Goal: Information Seeking & Learning: Learn about a topic

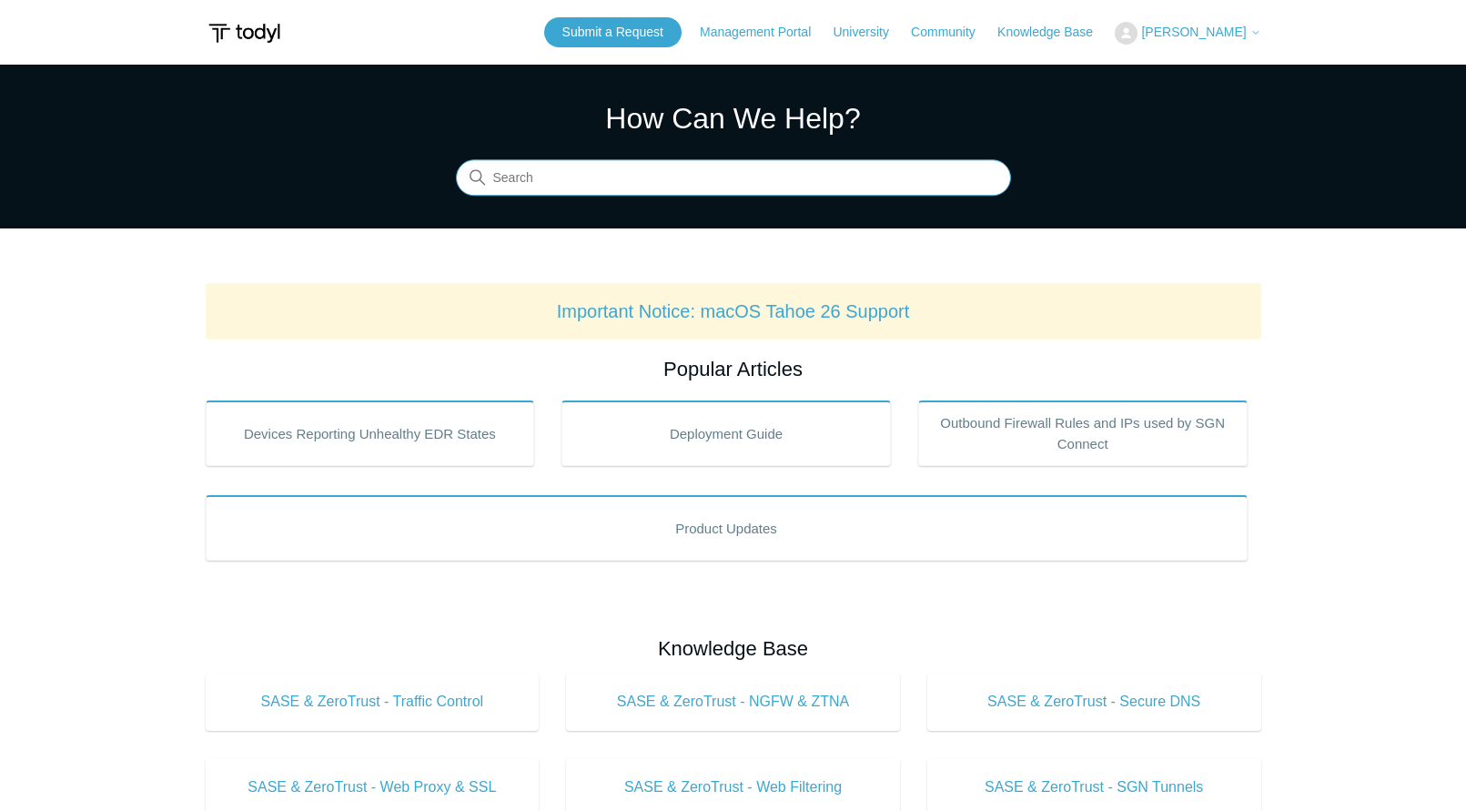
click at [897, 164] on input "Search" at bounding box center [733, 178] width 555 height 36
type input "tamperprtoection global active"
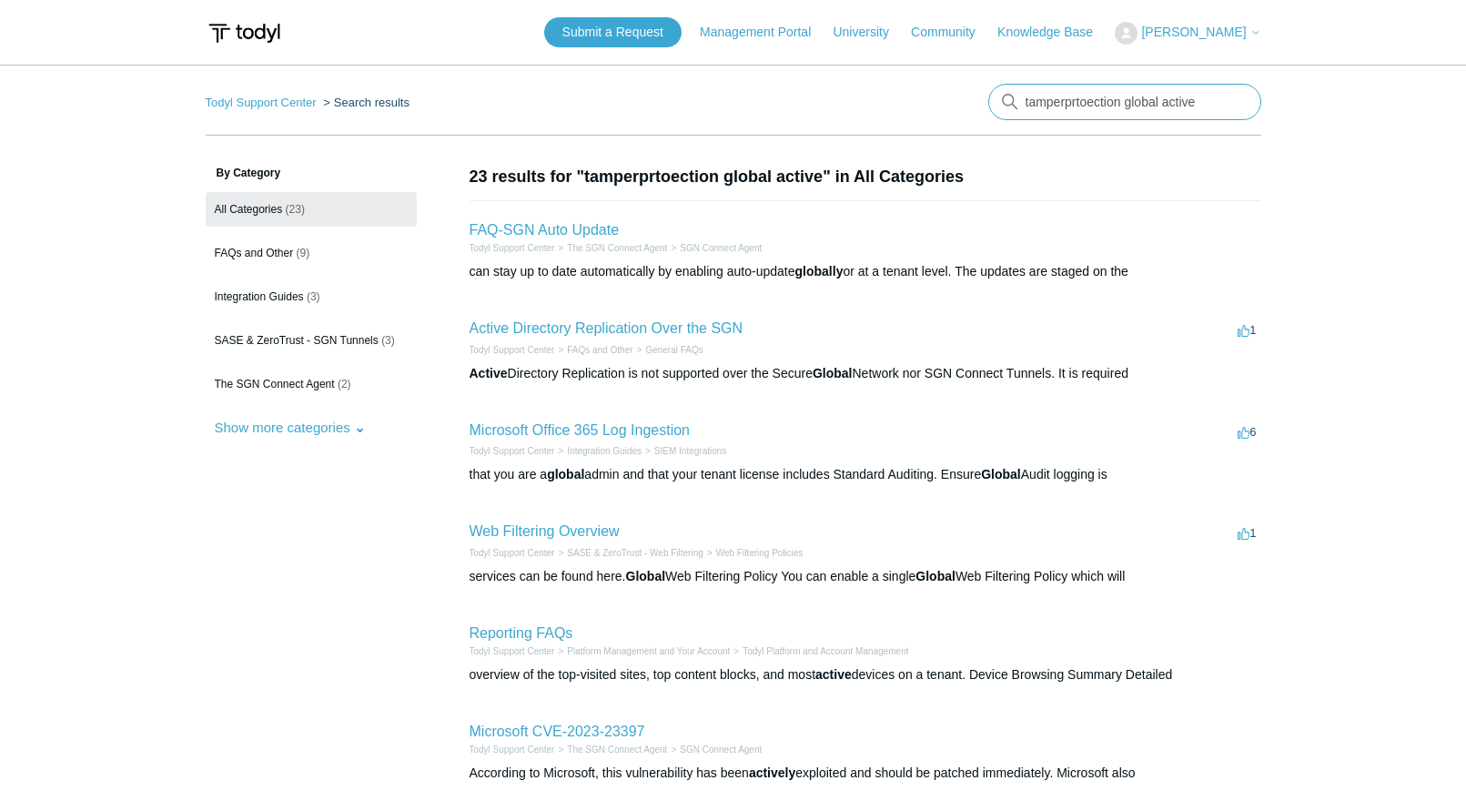
click at [1067, 97] on input "tamperprtoection global active" at bounding box center [1124, 102] width 273 height 36
type input "tamper protection global active"
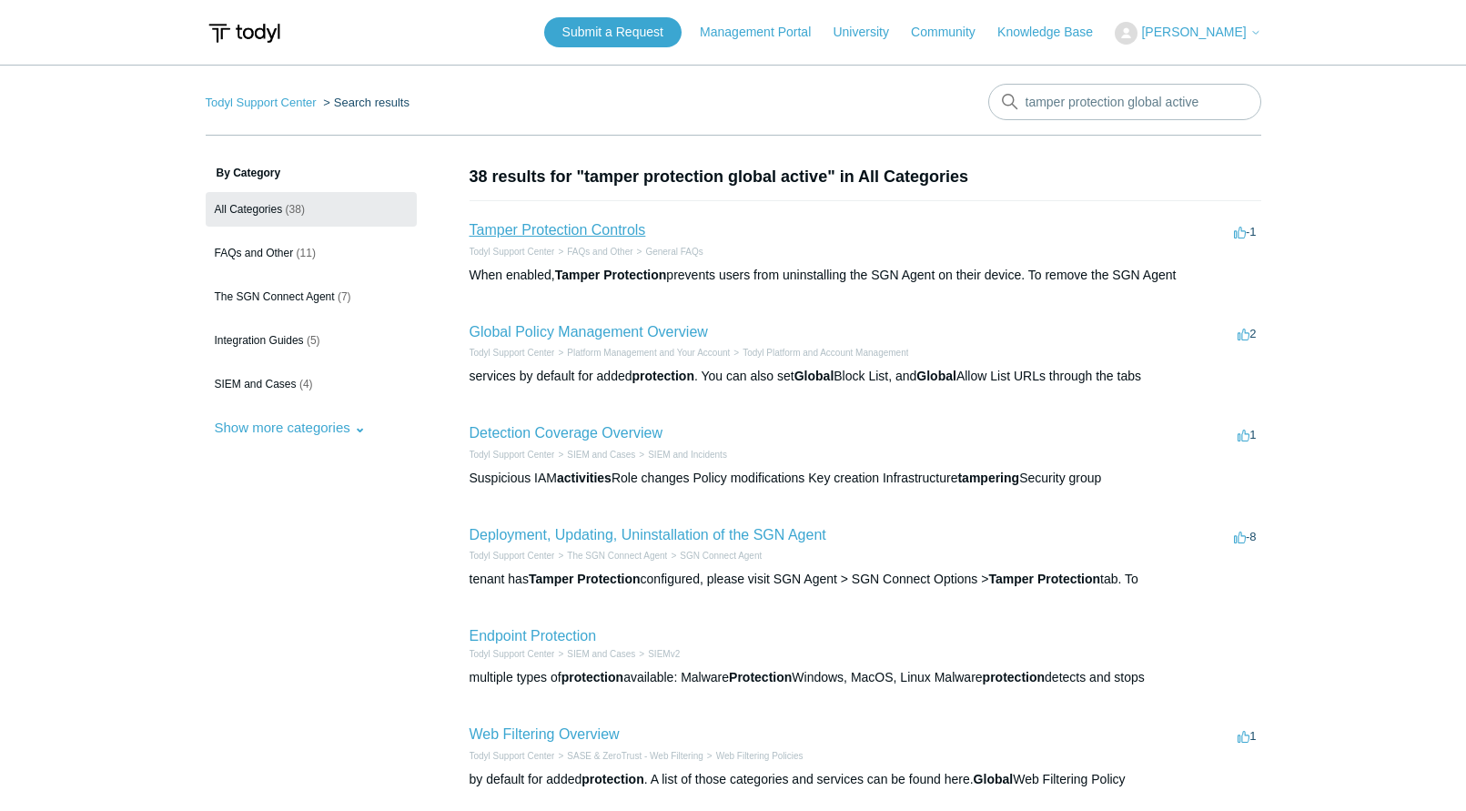
click at [611, 231] on link "Tamper Protection Controls" at bounding box center [558, 229] width 177 height 15
click at [664, 331] on link "Global Policy Management Overview" at bounding box center [589, 331] width 238 height 15
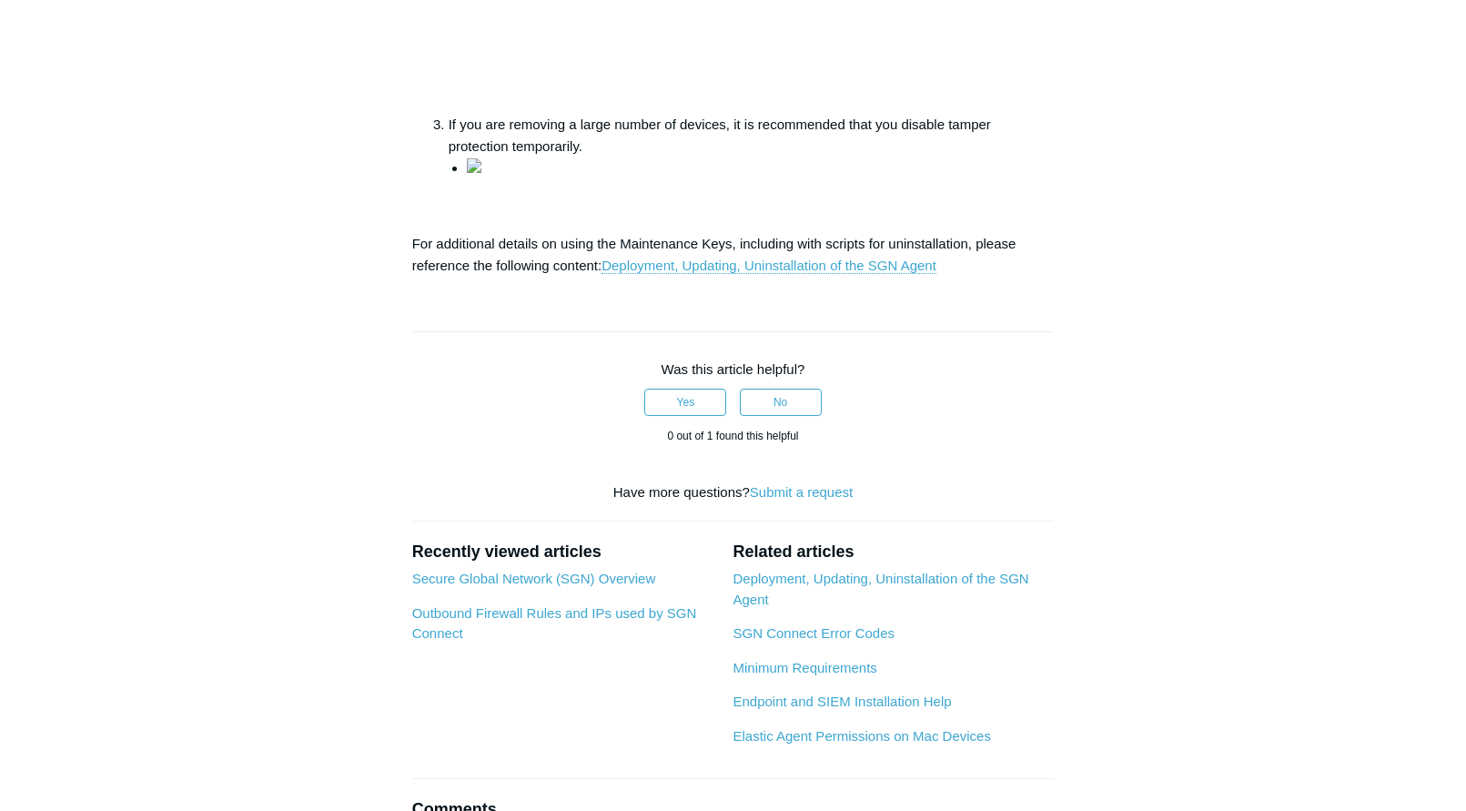
scroll to position [766, 0]
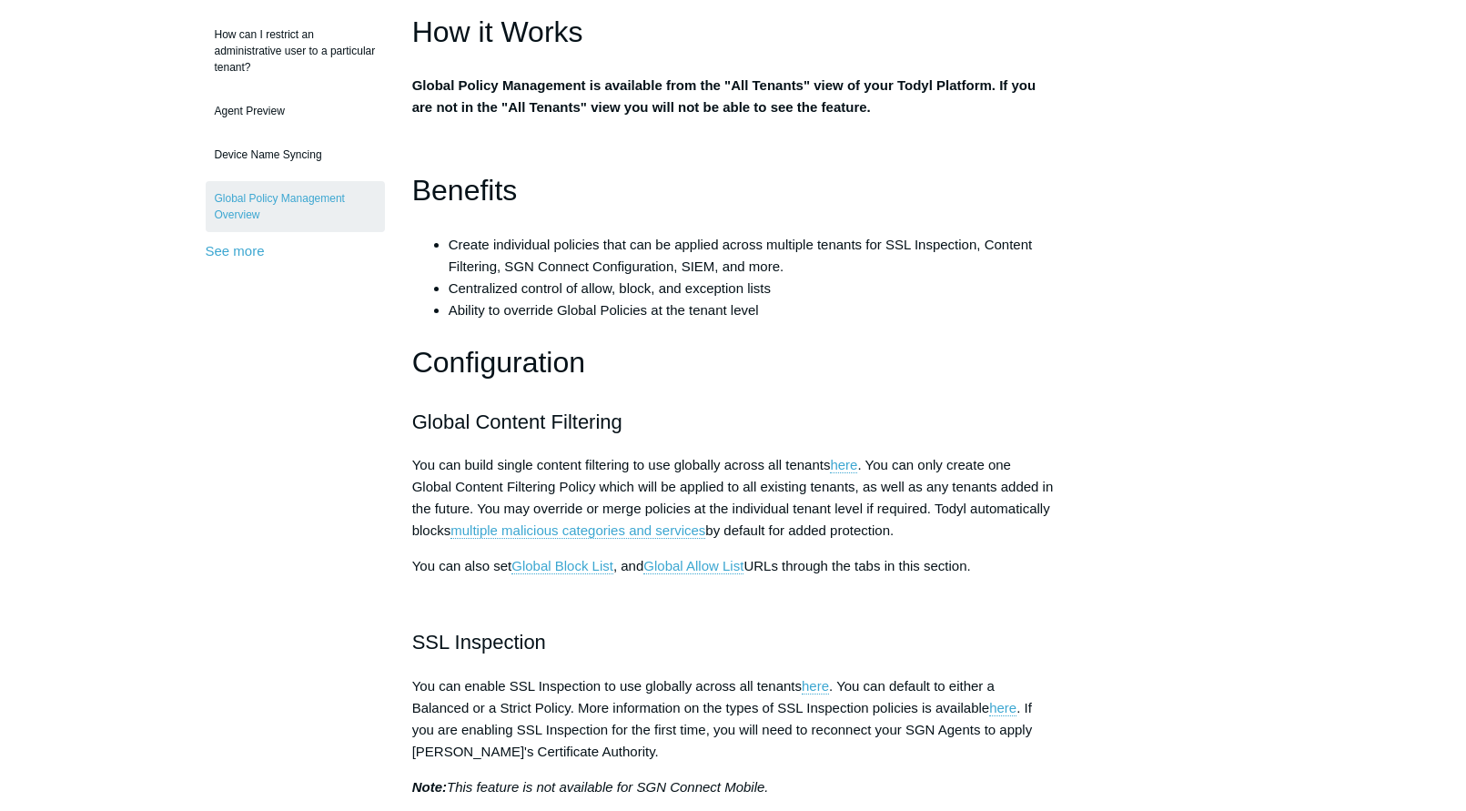
scroll to position [495, 0]
